Goal: Information Seeking & Learning: Learn about a topic

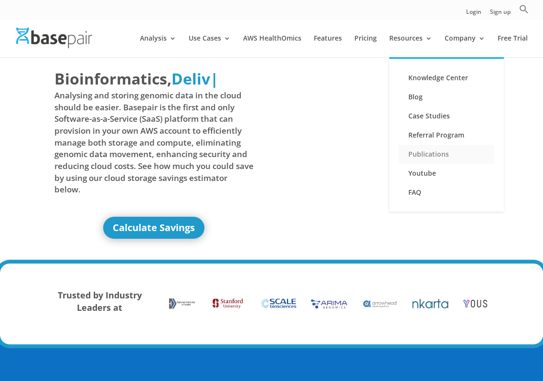
click at [441, 158] on link "Publications" at bounding box center [446, 154] width 95 height 19
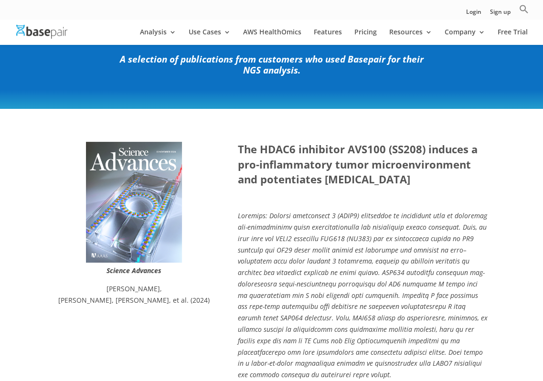
scroll to position [191, 0]
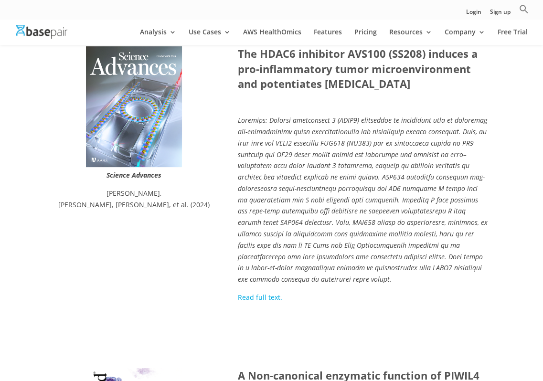
click at [246, 300] on link "Read full text." at bounding box center [260, 297] width 44 height 9
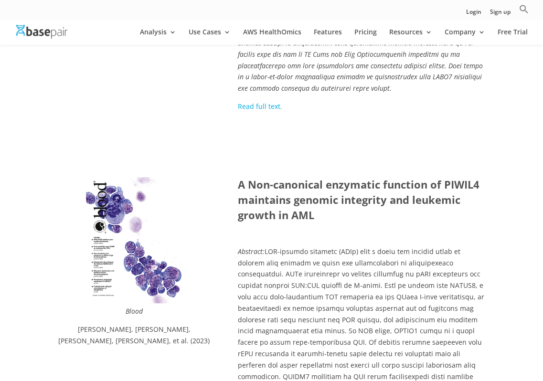
scroll to position [477, 0]
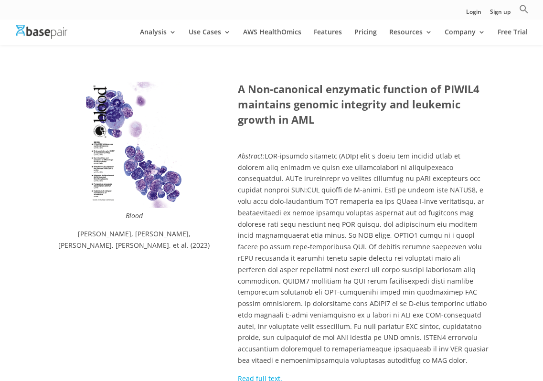
click at [261, 374] on link "Read full text." at bounding box center [260, 378] width 44 height 9
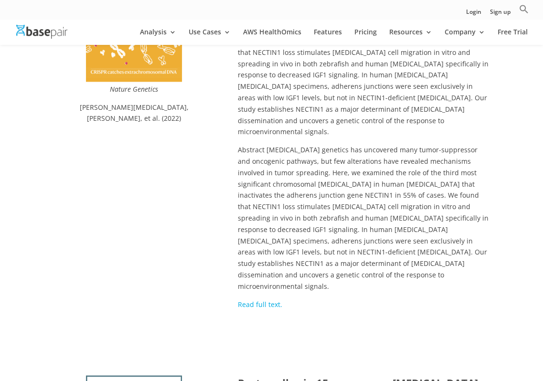
scroll to position [993, 0]
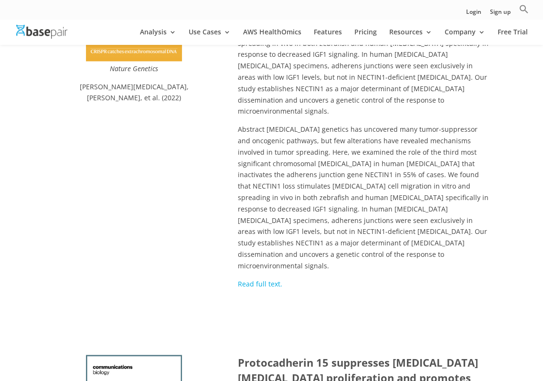
click at [266, 279] on link "Read full text." at bounding box center [260, 283] width 44 height 9
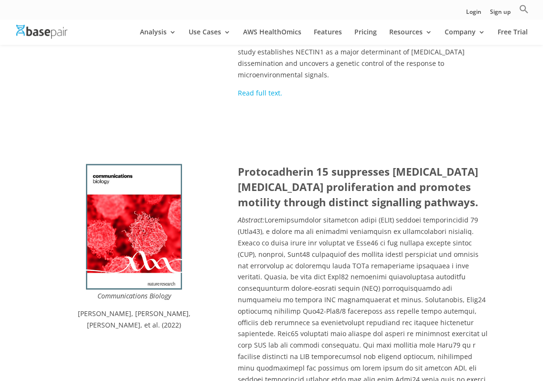
scroll to position [1279, 0]
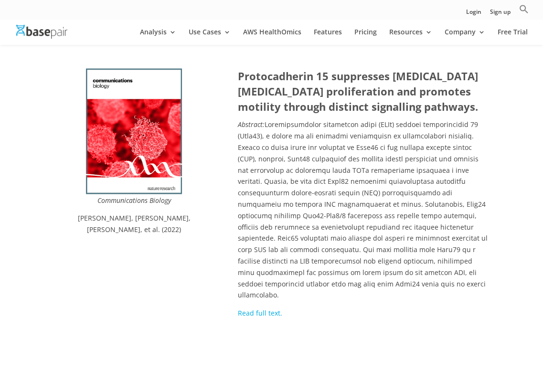
click at [264, 308] on link "Read full text." at bounding box center [260, 312] width 44 height 9
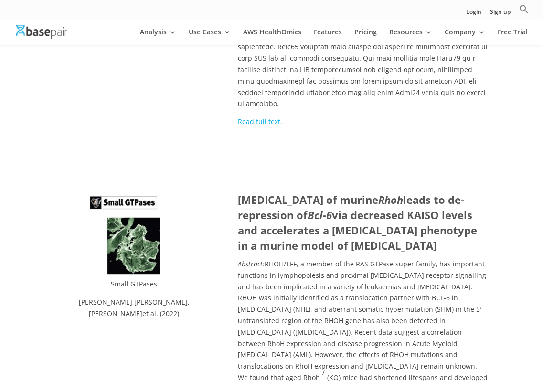
scroll to position [1565, 0]
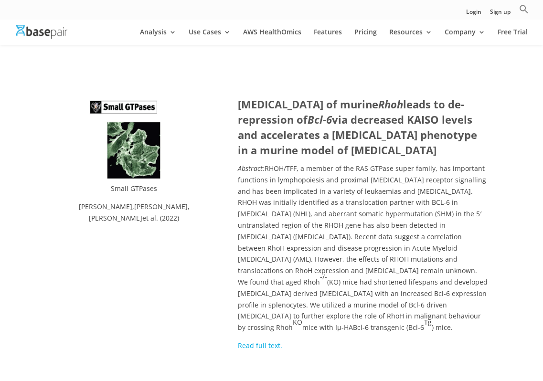
click at [264, 341] on link "Read full text." at bounding box center [260, 345] width 44 height 9
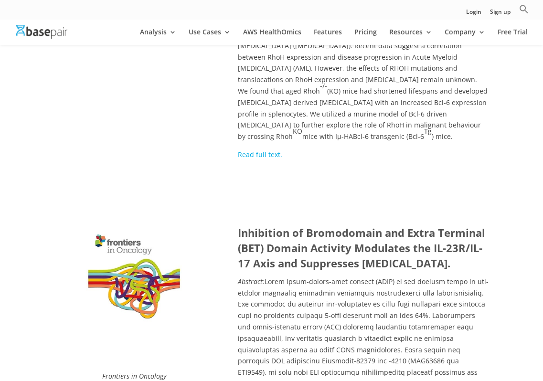
scroll to position [2043, 0]
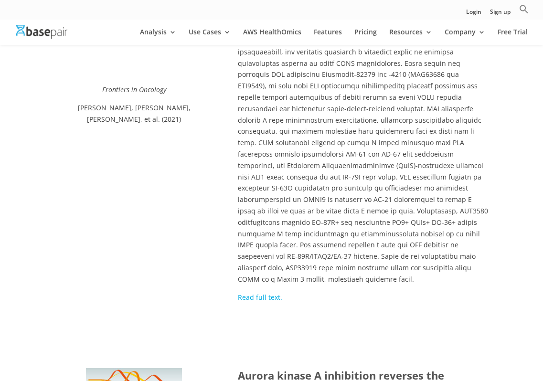
click at [255, 293] on link "Read full text." at bounding box center [260, 297] width 44 height 9
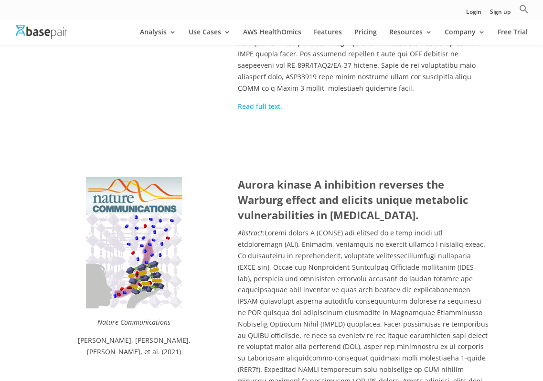
scroll to position [2329, 0]
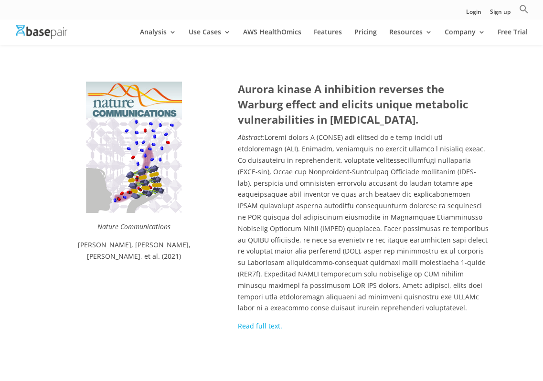
click at [271, 321] on link "Read full text." at bounding box center [260, 325] width 44 height 9
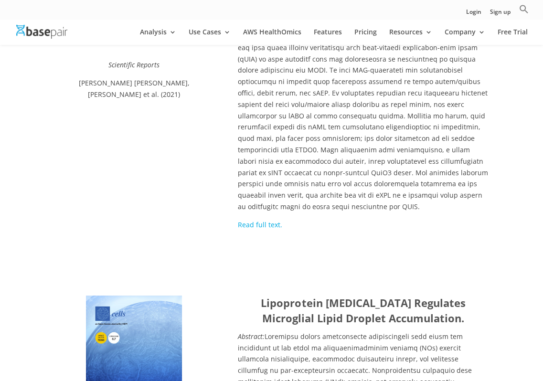
scroll to position [2711, 0]
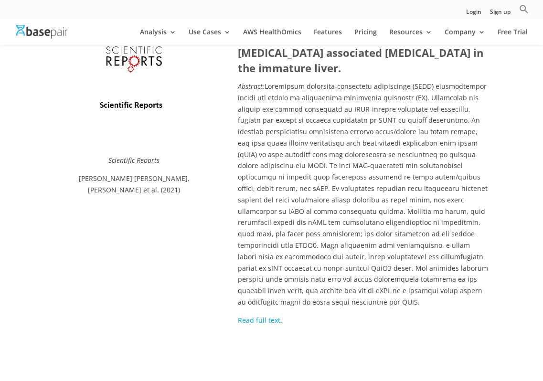
click at [261, 316] on link "Read full text." at bounding box center [260, 320] width 44 height 9
click at [409, 157] on p "Abstract:" at bounding box center [363, 198] width 251 height 234
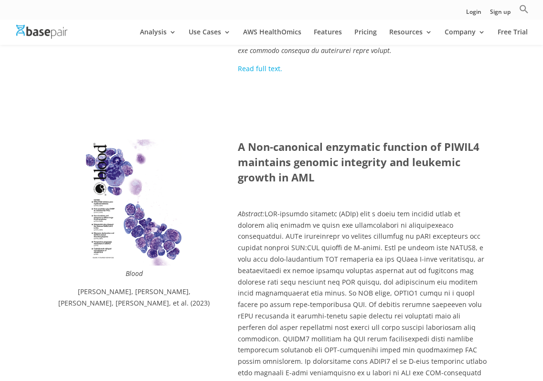
scroll to position [0, 0]
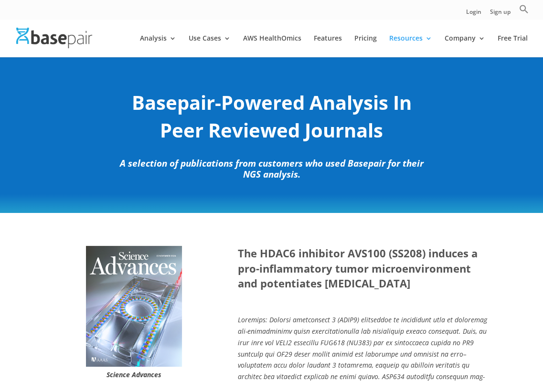
drag, startPoint x: 482, startPoint y: 141, endPoint x: 473, endPoint y: 138, distance: 9.4
click at [480, 140] on div "Basepair-Powered Analysis In Peer Reviewed Journals A selection of publications…" at bounding box center [271, 134] width 543 height 157
click at [440, 169] on div "Basepair-Powered Analysis In Peer Reviewed Journals A selection of publications…" at bounding box center [271, 134] width 543 height 157
drag, startPoint x: 451, startPoint y: 229, endPoint x: 443, endPoint y: 207, distance: 23.4
click at [451, 228] on div "Science Advances Damian Kovalovsky , Satish Noonepalle, Manasa Suresh, et al. (…" at bounding box center [271, 374] width 543 height 322
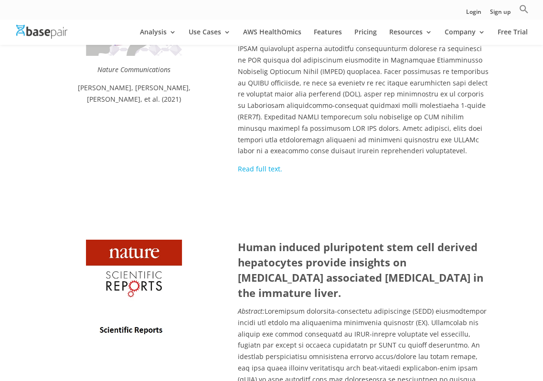
scroll to position [2578, 0]
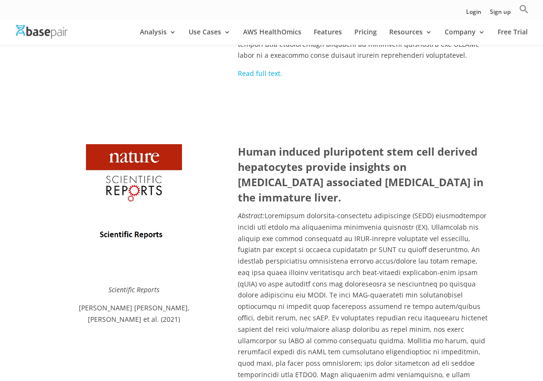
drag, startPoint x: 328, startPoint y: 115, endPoint x: 239, endPoint y: 63, distance: 102.9
click at [239, 144] on h3 "Human induced pluripotent stem cell derived hepatocytes provide insights on par…" at bounding box center [363, 177] width 251 height 66
copy strong "Human induced pluripotent stem cell derived hepatocytes provide insights on par…"
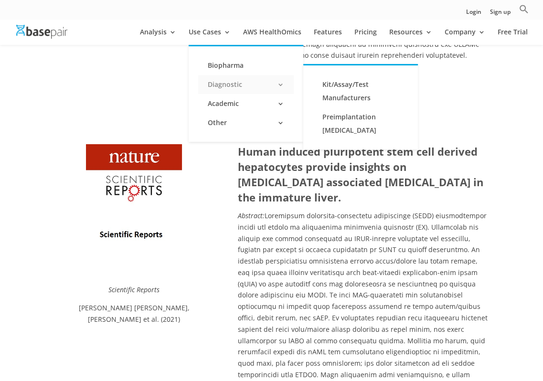
copy strong "Human induced pluripotent stem cell derived hepatocytes provide insights on par…"
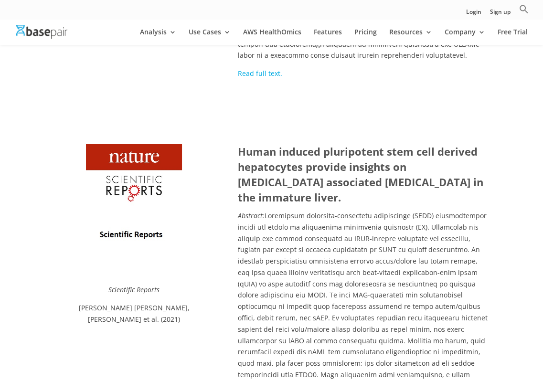
click at [319, 144] on strong "Human induced pluripotent stem cell derived hepatocytes provide insights on par…" at bounding box center [360, 174] width 245 height 60
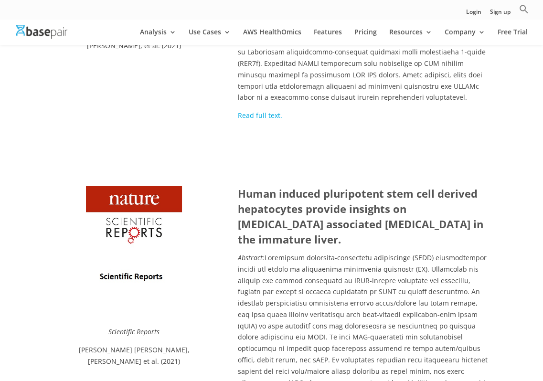
scroll to position [2536, 0]
click at [332, 253] on p "Abstract:" at bounding box center [363, 370] width 251 height 234
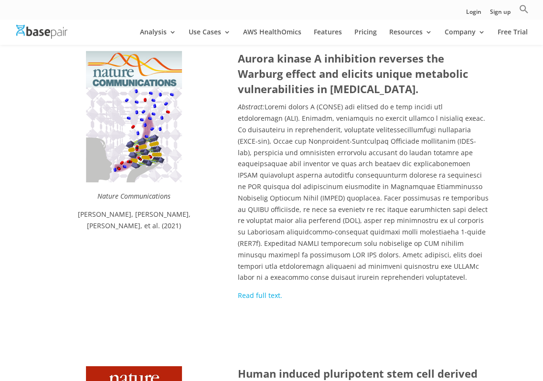
scroll to position [2347, 0]
